Goal: Navigation & Orientation: Find specific page/section

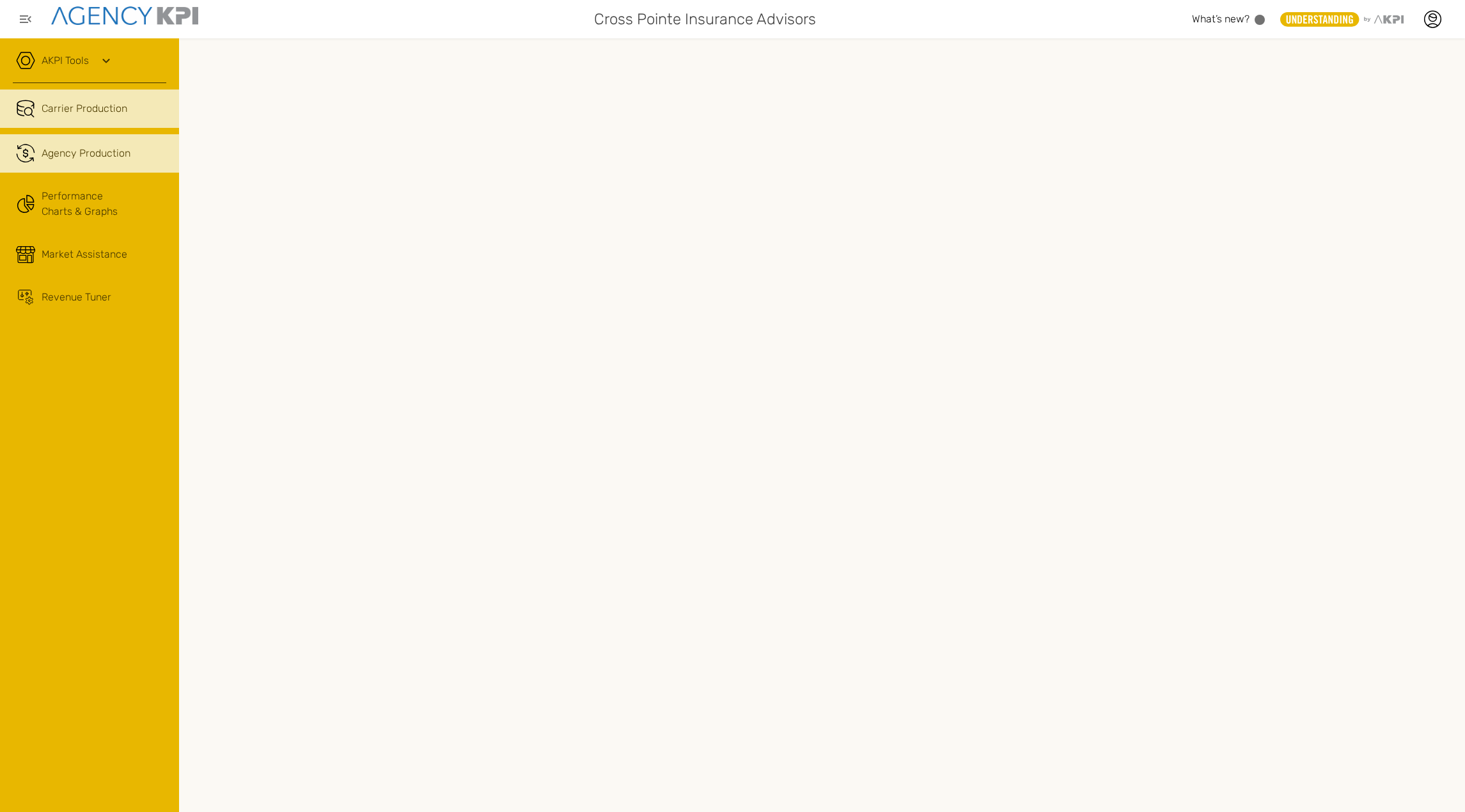
click at [72, 154] on span "Agency Production" at bounding box center [86, 153] width 89 height 15
click at [105, 60] on icon at bounding box center [105, 60] width 15 height 15
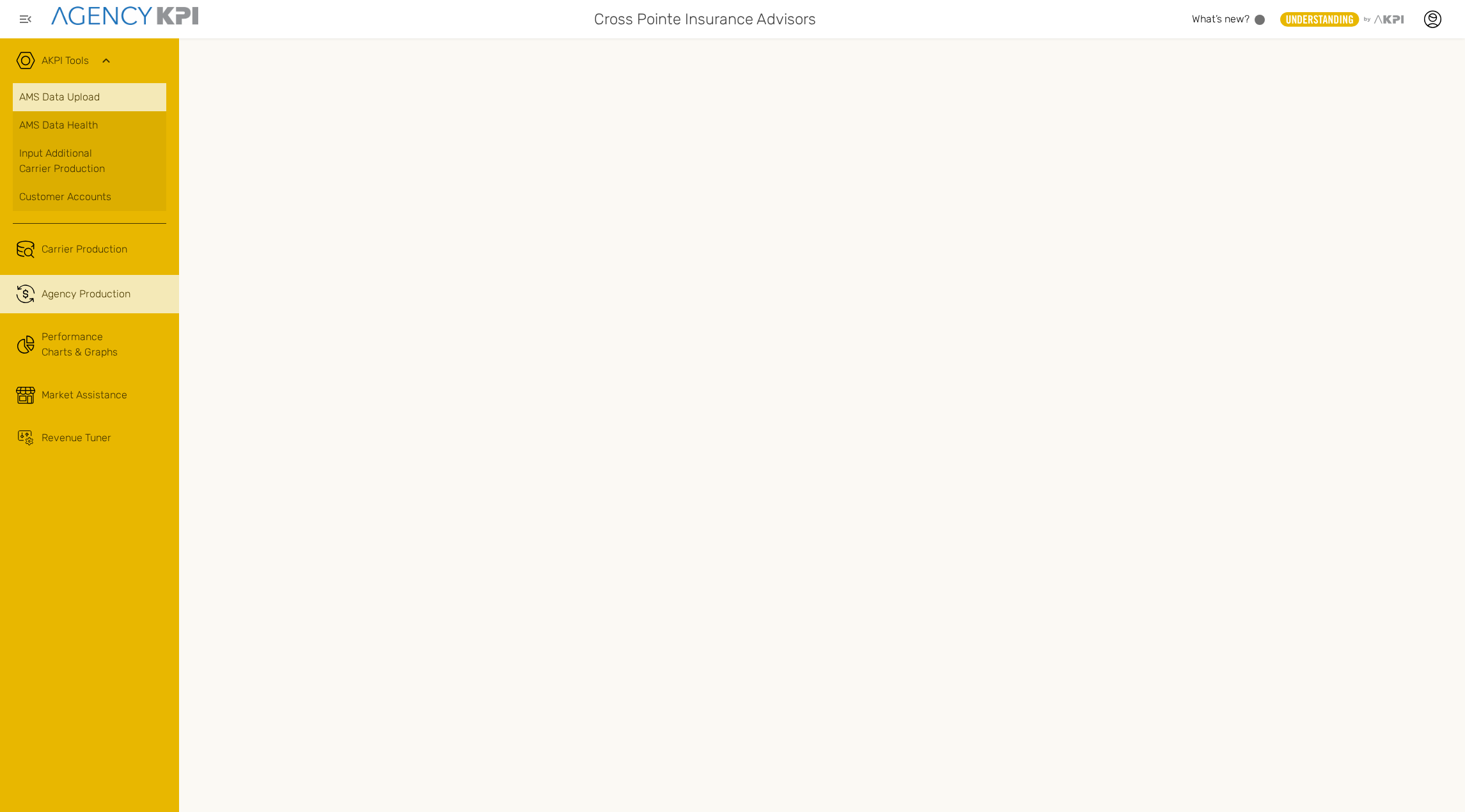
click at [82, 91] on link "AMS Data Upload" at bounding box center [90, 97] width 153 height 28
click at [88, 193] on div "Customer Accounts" at bounding box center [90, 197] width 141 height 15
click at [78, 133] on link "AMS Data Health" at bounding box center [90, 125] width 153 height 28
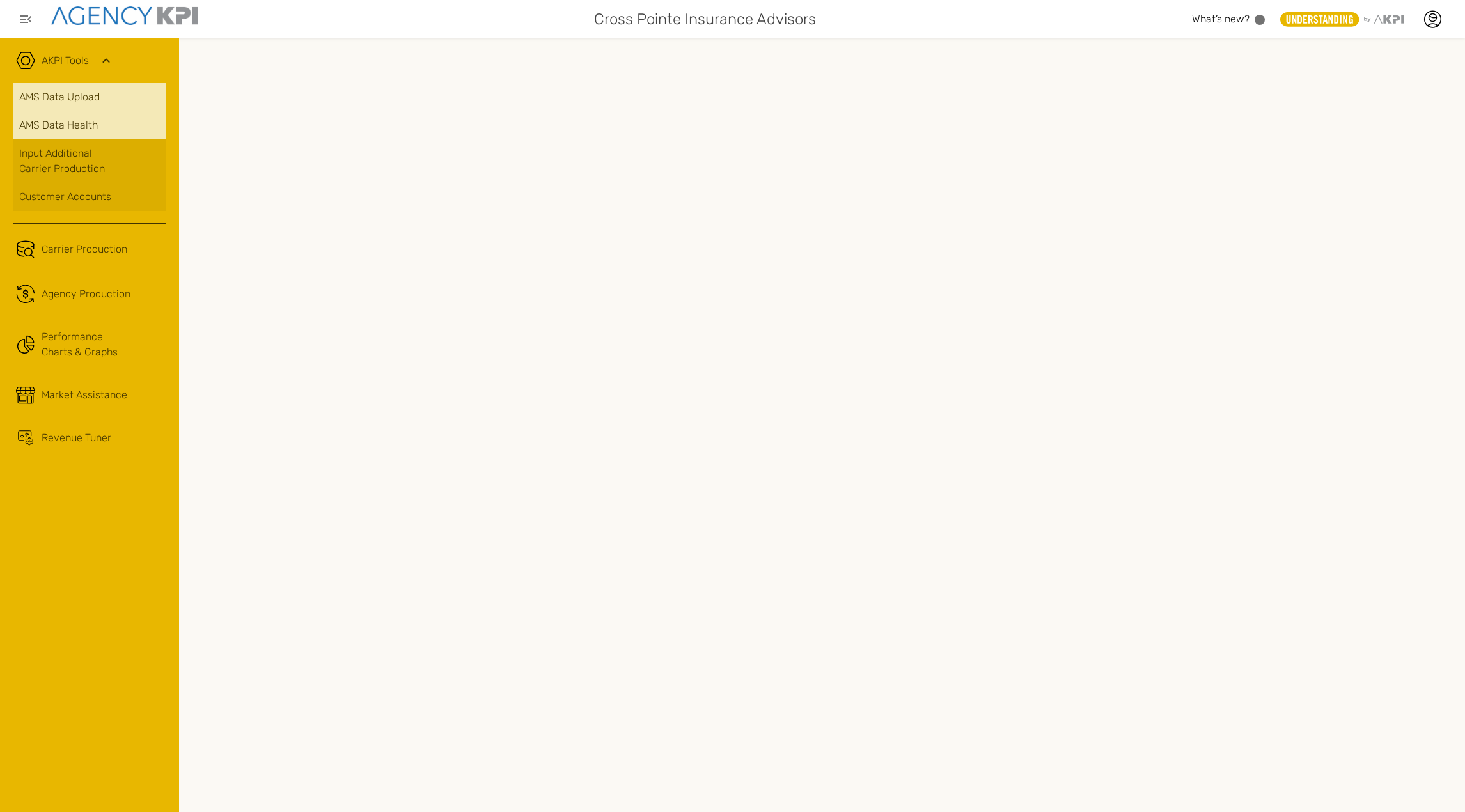
click at [83, 94] on link "AMS Data Upload" at bounding box center [90, 97] width 153 height 28
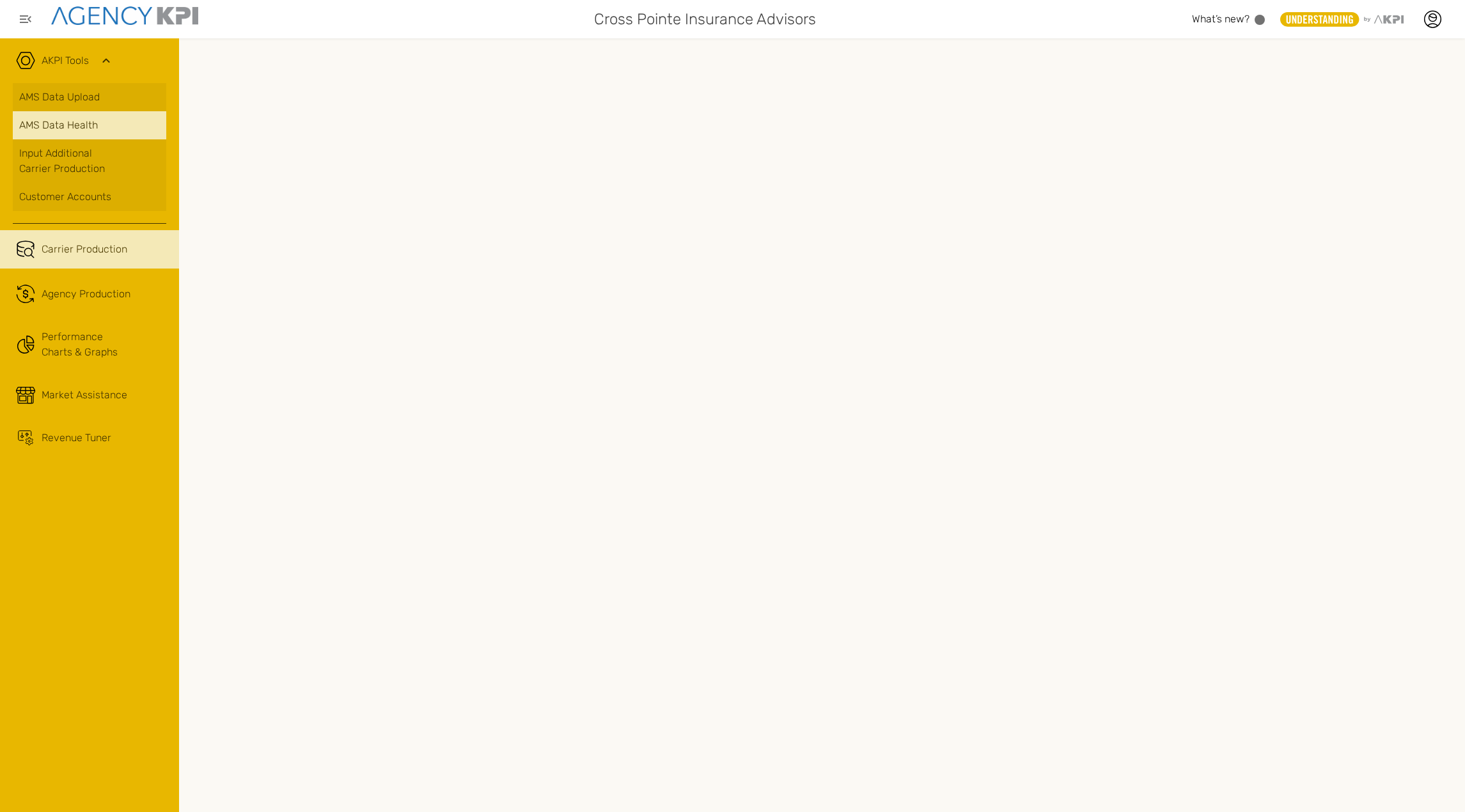
click at [98, 245] on span "Carrier Production" at bounding box center [84, 249] width 86 height 15
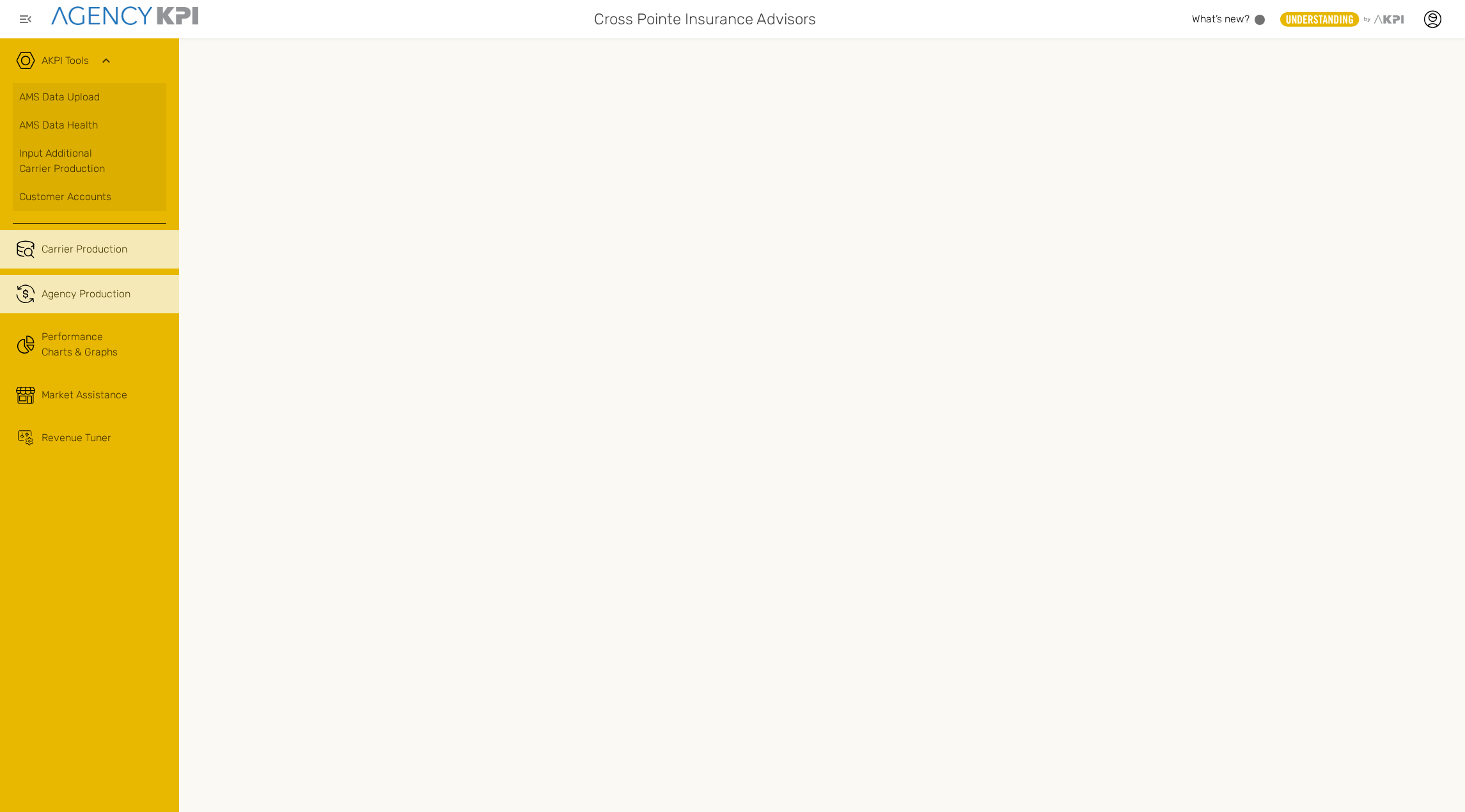
click at [82, 302] on link ".cls-1{fill:none;stroke:#221f20;stroke-linecap:round;stroke-linejoin:round;stro…" at bounding box center [90, 294] width 179 height 38
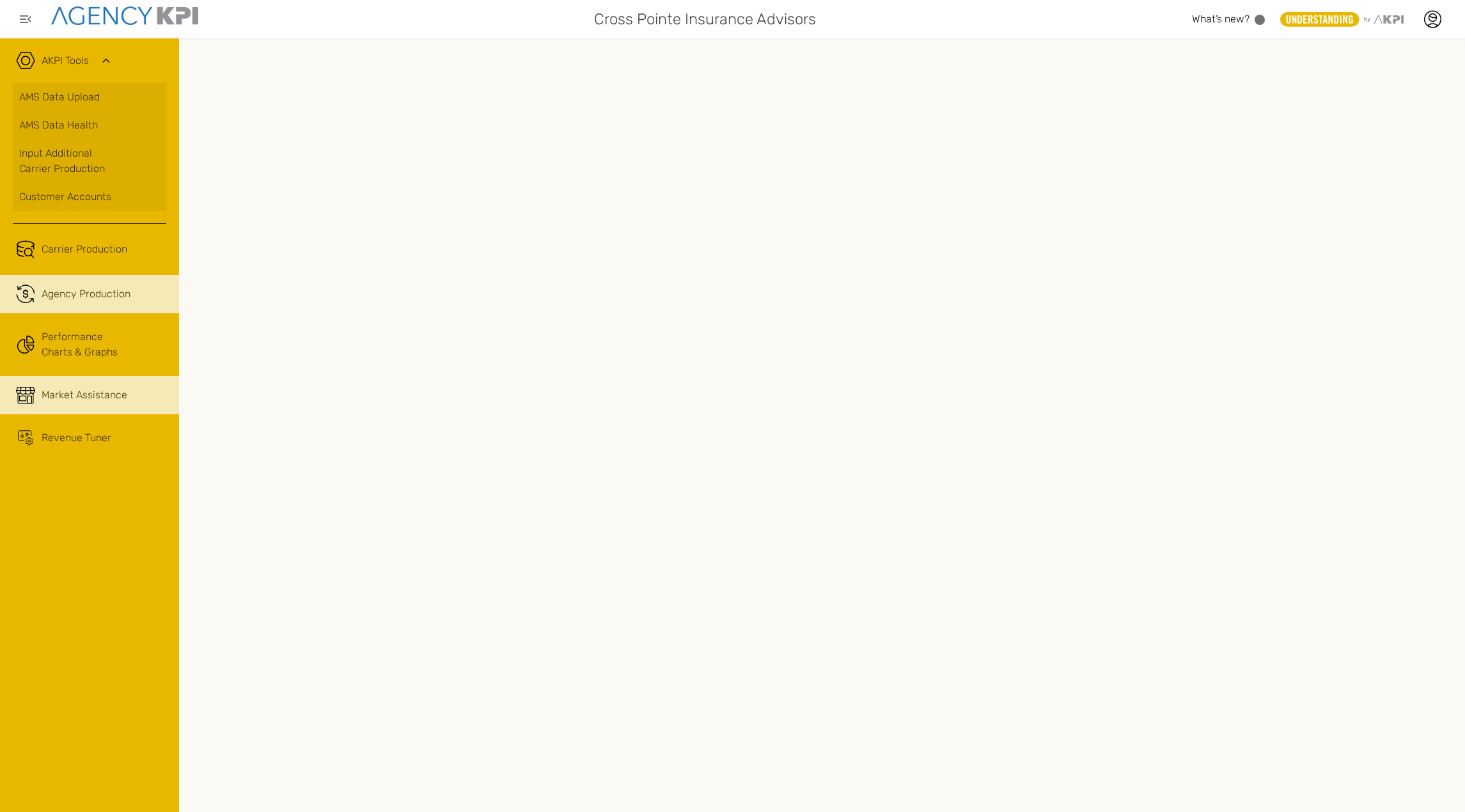
click at [55, 389] on span "Market Assistance" at bounding box center [84, 395] width 86 height 15
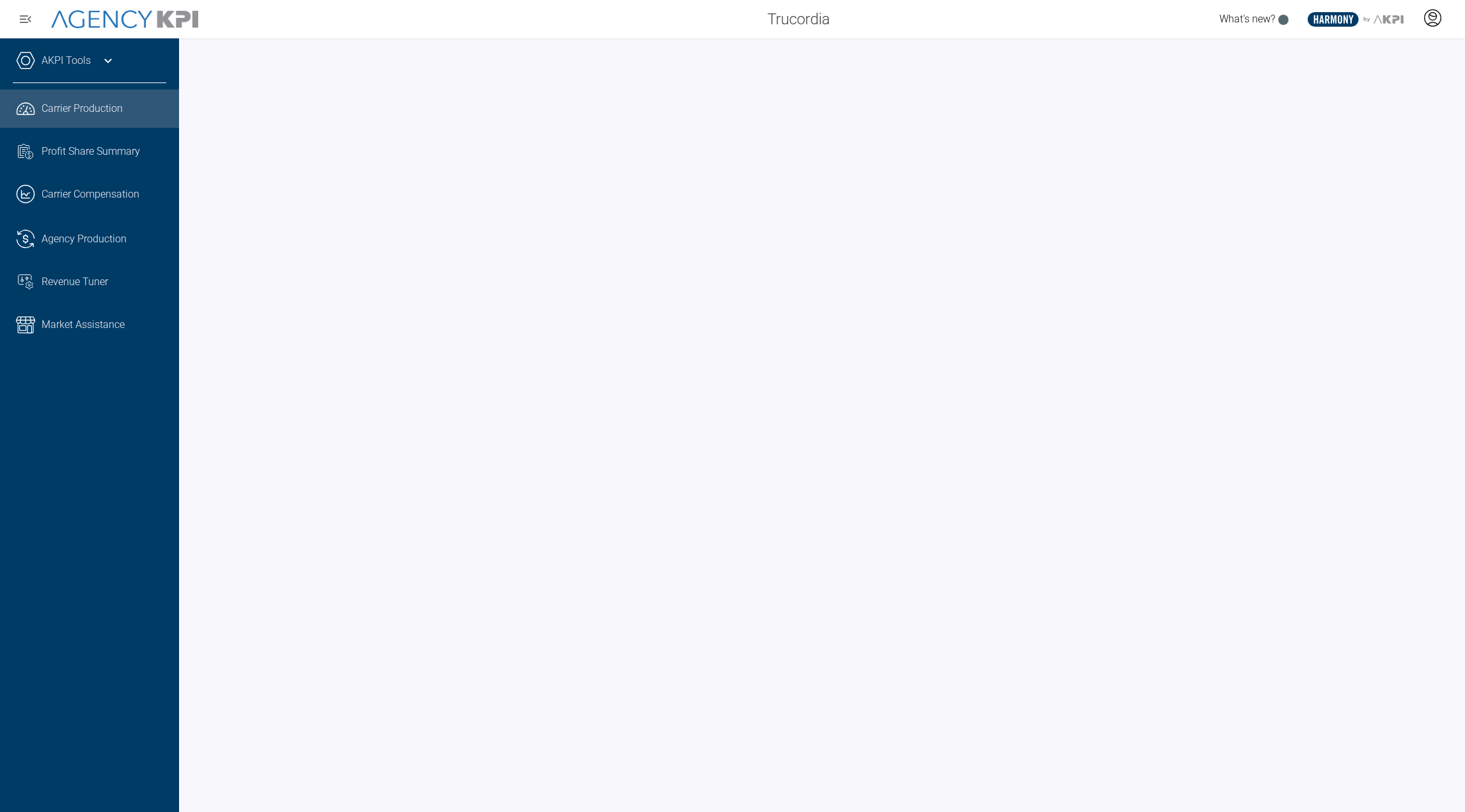
click at [1434, 20] on icon at bounding box center [1433, 17] width 8 height 8
click at [1346, 98] on li "Log Out" at bounding box center [1381, 90] width 137 height 27
